Goal: Transaction & Acquisition: Purchase product/service

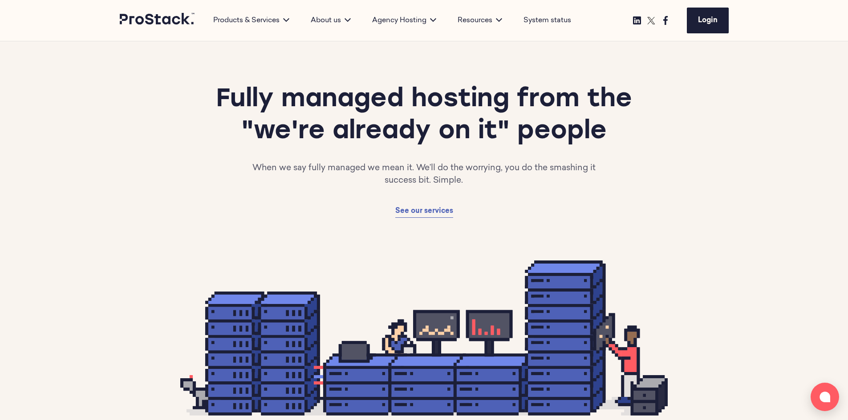
click at [420, 210] on span "See our services" at bounding box center [424, 211] width 58 height 7
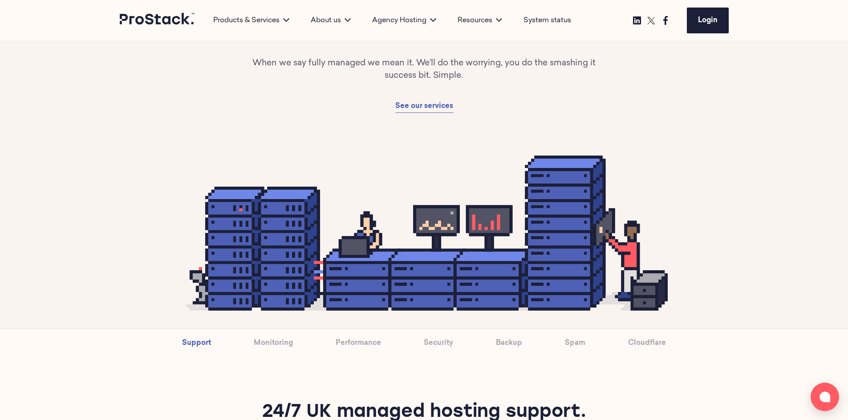
scroll to position [89, 0]
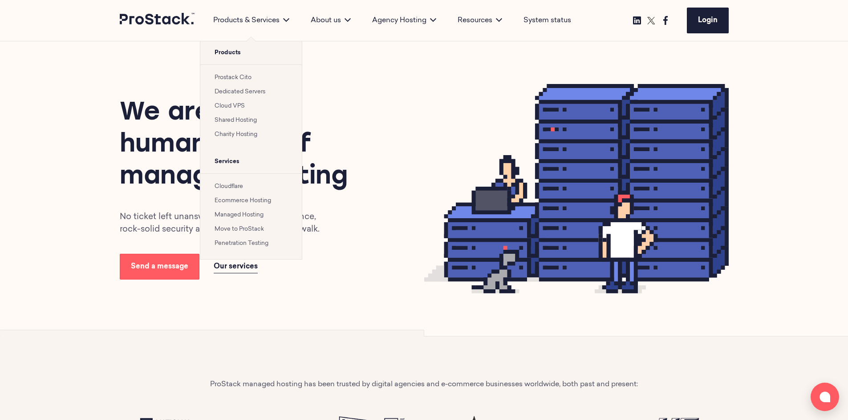
click at [230, 105] on link "Cloud VPS" at bounding box center [229, 106] width 30 height 6
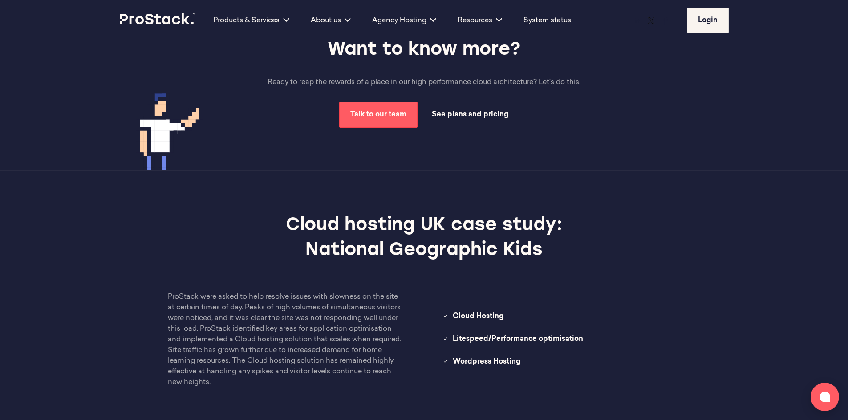
scroll to position [712, 0]
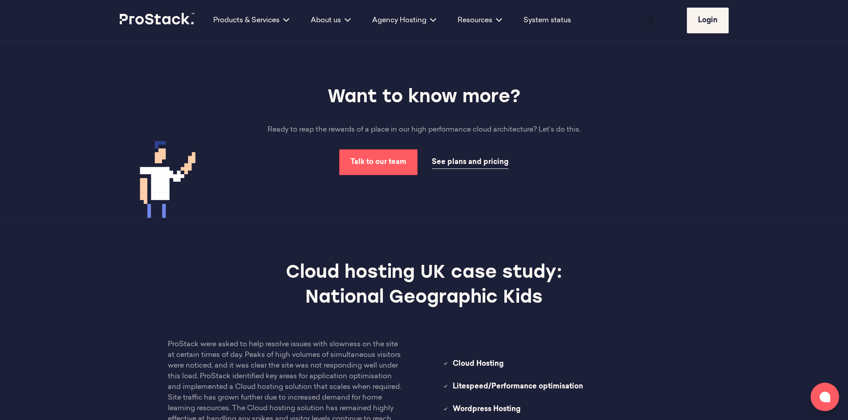
click at [481, 166] on span "See plans and pricing" at bounding box center [470, 162] width 77 height 7
